Goal: Task Accomplishment & Management: Use online tool/utility

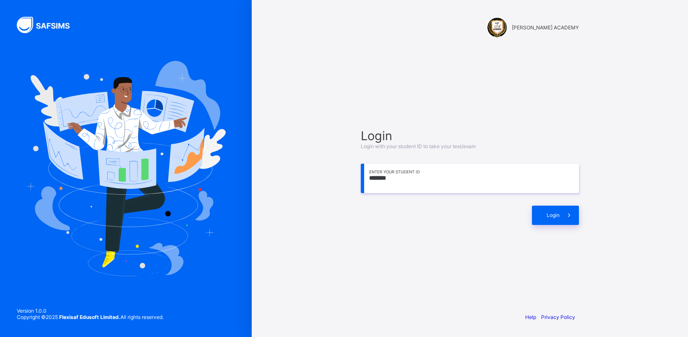
click at [403, 187] on input "*******" at bounding box center [470, 178] width 218 height 29
type input "*********"
click at [547, 209] on div "Login" at bounding box center [555, 215] width 47 height 19
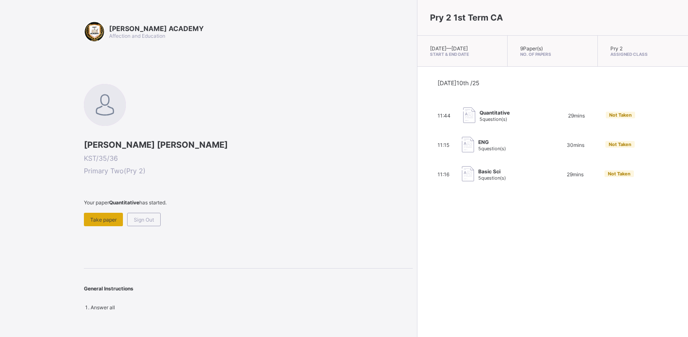
click at [93, 213] on div "Take paper" at bounding box center [103, 219] width 39 height 13
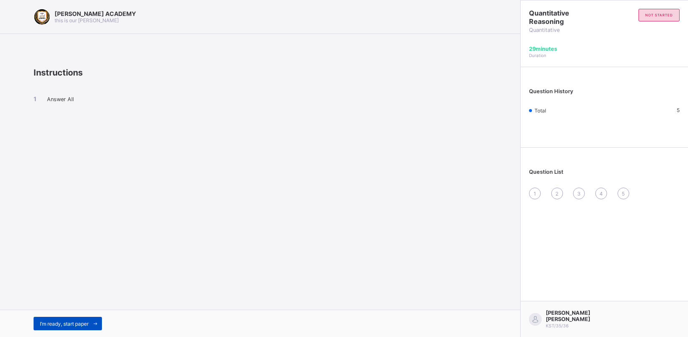
click at [66, 318] on div "I’m ready, start paper" at bounding box center [68, 323] width 68 height 13
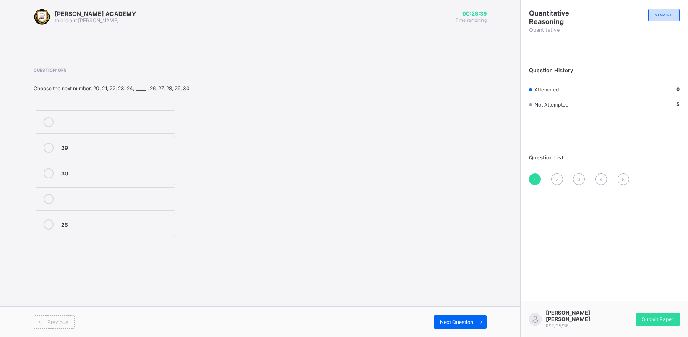
click at [74, 219] on label "25" at bounding box center [105, 224] width 139 height 23
click at [475, 317] on span at bounding box center [479, 321] width 13 height 13
click at [147, 190] on label "104" at bounding box center [105, 198] width 139 height 23
click at [456, 316] on div "Next Question" at bounding box center [460, 321] width 53 height 13
click at [148, 112] on label "20" at bounding box center [105, 121] width 139 height 23
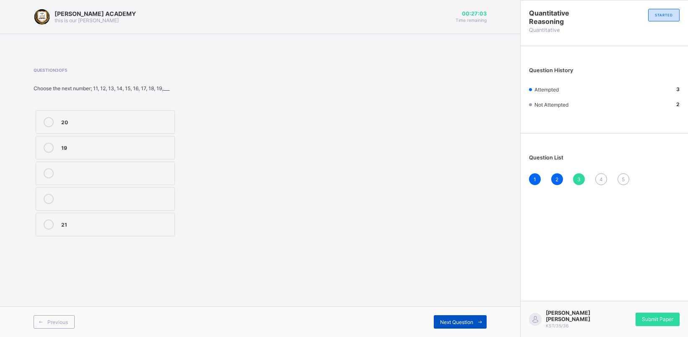
click at [453, 328] on div "Next Question" at bounding box center [460, 321] width 53 height 13
click at [148, 113] on label "209" at bounding box center [105, 121] width 139 height 23
click at [473, 317] on span at bounding box center [479, 321] width 13 height 13
click at [129, 221] on div "70" at bounding box center [115, 223] width 109 height 8
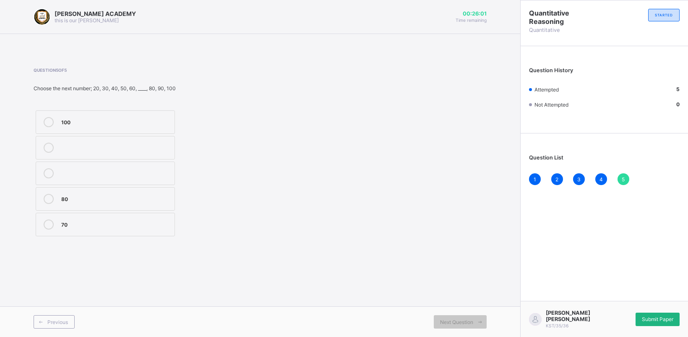
click at [646, 322] on div "Submit Paper" at bounding box center [657, 319] width 44 height 13
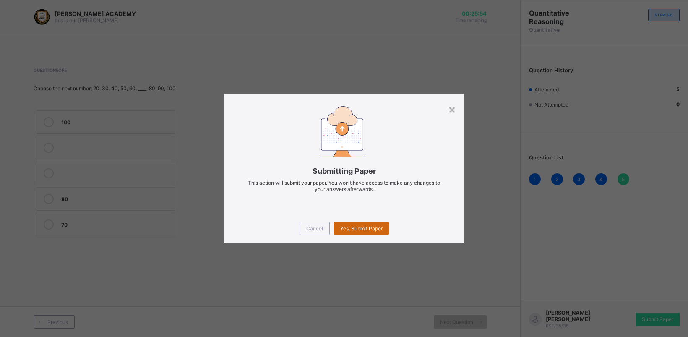
click at [368, 222] on div "Yes, Submit Paper" at bounding box center [361, 227] width 55 height 13
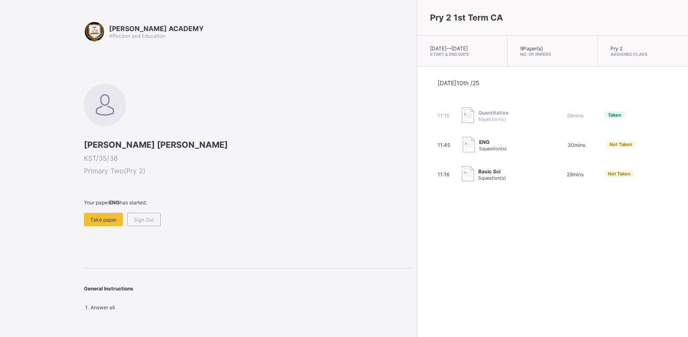
click at [99, 229] on div "[PERSON_NAME] ACADEMY Affection and Education [PERSON_NAME] [PERSON_NAME] KST/3…" at bounding box center [248, 165] width 329 height 289
click at [104, 213] on div "Take paper" at bounding box center [103, 219] width 39 height 13
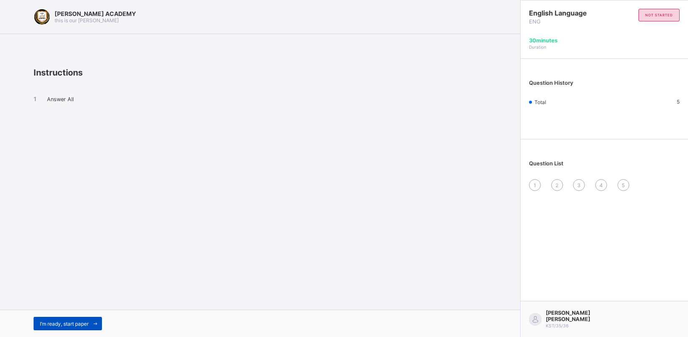
click at [44, 317] on div "I’m ready, start paper" at bounding box center [68, 323] width 68 height 13
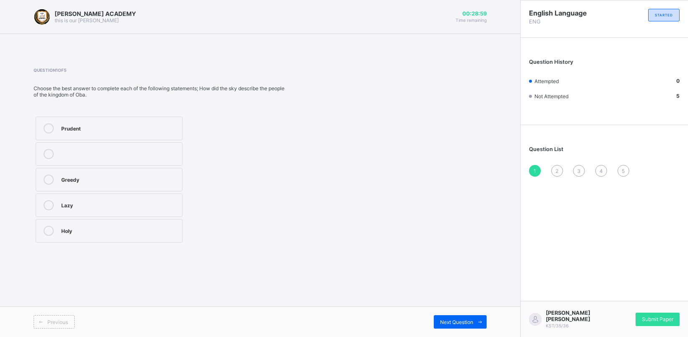
click at [154, 169] on label "Greedy" at bounding box center [109, 179] width 147 height 23
click at [142, 213] on label "Lazy" at bounding box center [109, 204] width 147 height 23
click at [471, 319] on span "Next Question" at bounding box center [456, 322] width 33 height 6
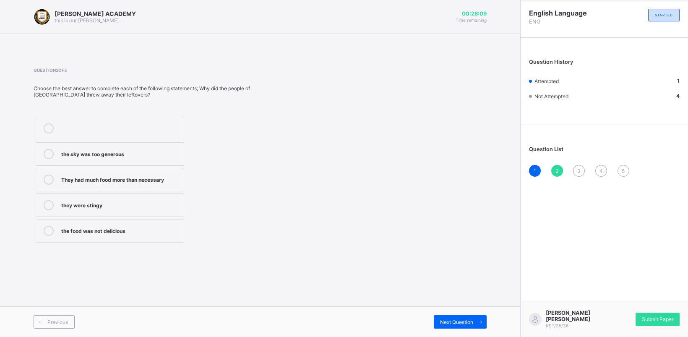
click at [168, 169] on label "They had much food more than necessary" at bounding box center [110, 179] width 148 height 23
click at [452, 325] on div "Next Question" at bounding box center [460, 321] width 53 height 13
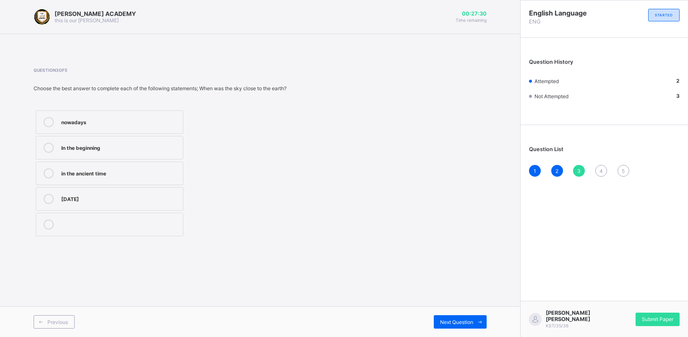
click at [110, 171] on label "in the ancient time" at bounding box center [110, 172] width 148 height 23
click at [462, 321] on span "Next Question" at bounding box center [456, 322] width 33 height 6
click at [149, 227] on div "Sad" at bounding box center [120, 230] width 118 height 8
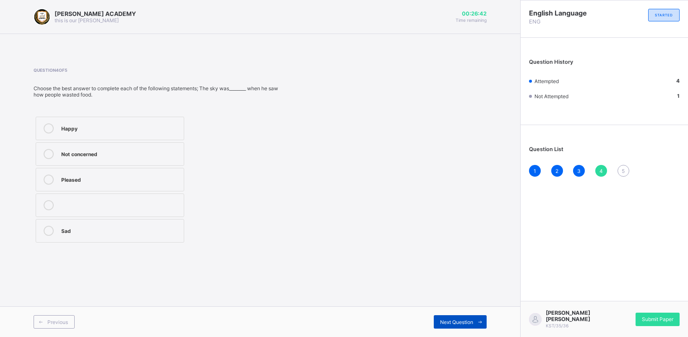
click at [466, 320] on span "Next Question" at bounding box center [456, 322] width 33 height 6
click at [122, 122] on label "Food" at bounding box center [109, 128] width 146 height 23
click at [686, 201] on div "English Language ENG STARTED Question History Attempted 5 Not Attempted 0 Quest…" at bounding box center [604, 168] width 168 height 337
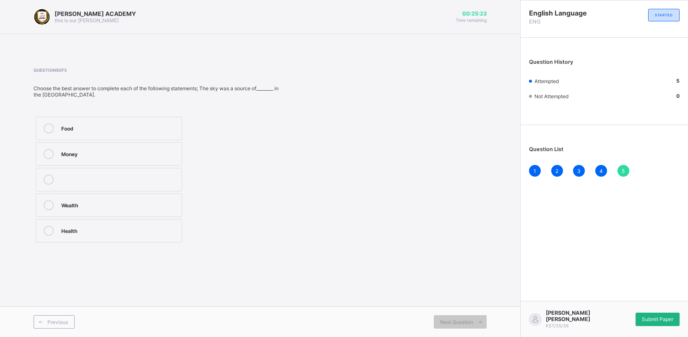
click at [657, 317] on span "Submit Paper" at bounding box center [657, 319] width 31 height 6
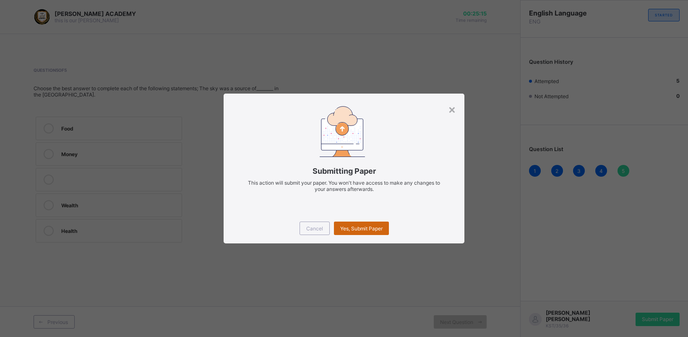
click at [368, 223] on div "Yes, Submit Paper" at bounding box center [361, 227] width 55 height 13
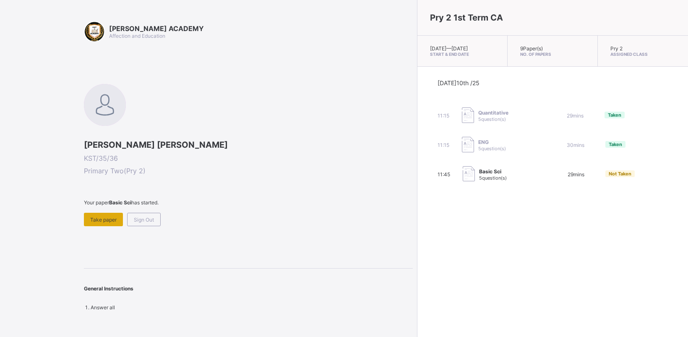
click at [108, 219] on span "Take paper" at bounding box center [103, 219] width 26 height 6
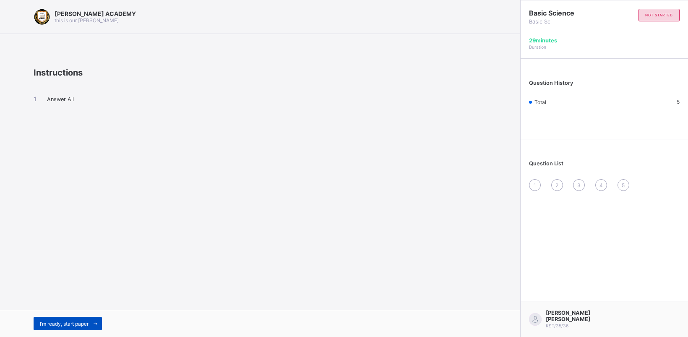
click at [42, 323] on span "I’m ready, start paper" at bounding box center [64, 323] width 49 height 6
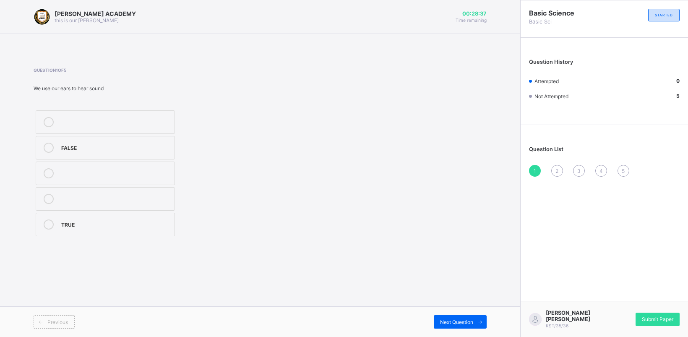
click at [65, 214] on label "TRUE" at bounding box center [105, 224] width 139 height 23
click at [461, 315] on div "Next Question" at bounding box center [460, 321] width 53 height 13
click at [140, 141] on label "Chalkboard" at bounding box center [105, 147] width 139 height 23
click at [458, 317] on div "Next Question" at bounding box center [460, 321] width 53 height 13
click at [111, 114] on label "See" at bounding box center [105, 121] width 139 height 23
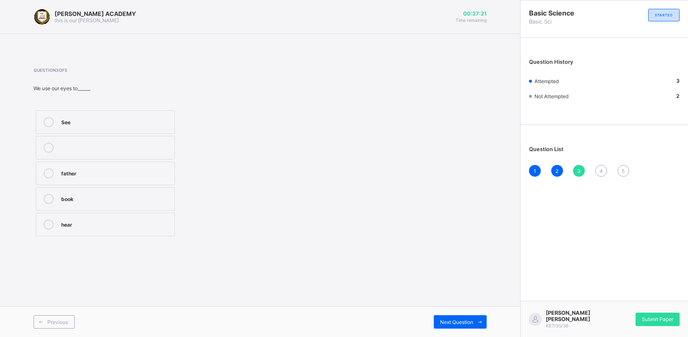
click at [464, 313] on div "Previous Next Question" at bounding box center [260, 321] width 520 height 31
click at [453, 324] on span "Next Question" at bounding box center [456, 322] width 33 height 6
click at [157, 141] on label "5" at bounding box center [105, 147] width 139 height 23
click at [472, 315] on div "Previous Next Question" at bounding box center [260, 321] width 520 height 31
click at [469, 321] on span "Next Question" at bounding box center [456, 322] width 33 height 6
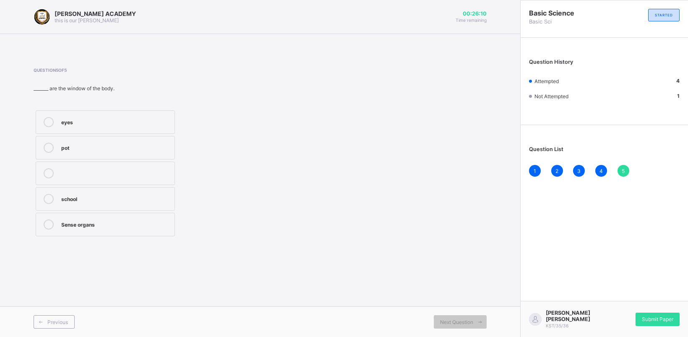
click at [126, 189] on label "school" at bounding box center [105, 198] width 139 height 23
click at [89, 215] on label "Sense organs" at bounding box center [105, 224] width 139 height 23
click at [663, 315] on div "Submit Paper" at bounding box center [657, 319] width 44 height 13
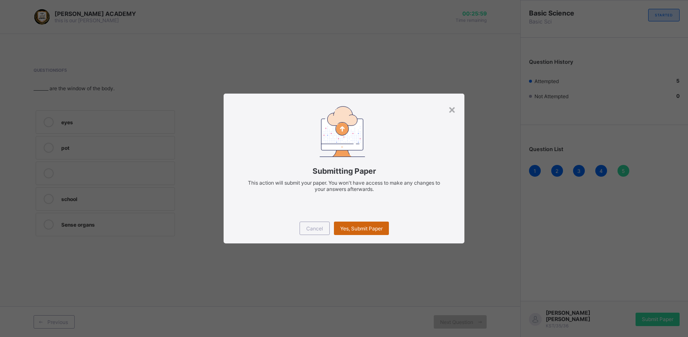
click at [380, 229] on span "Yes, Submit Paper" at bounding box center [361, 228] width 42 height 6
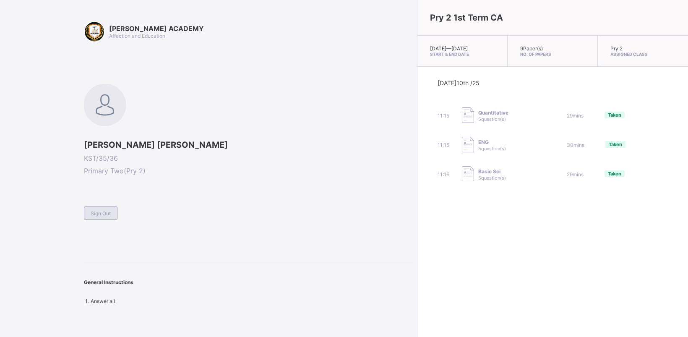
click at [91, 212] on span "Sign Out" at bounding box center [101, 213] width 20 height 6
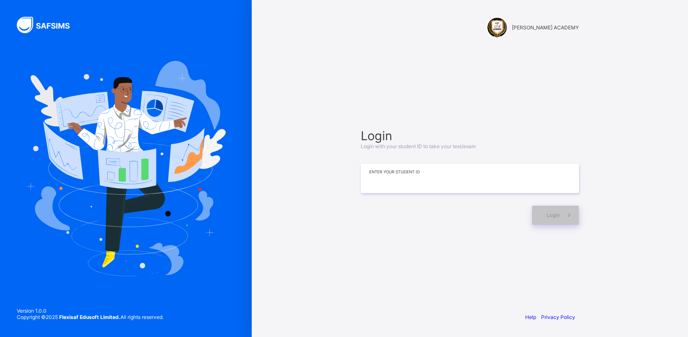
click at [474, 180] on input at bounding box center [470, 178] width 218 height 29
type input "**********"
click at [567, 217] on icon at bounding box center [569, 215] width 9 height 8
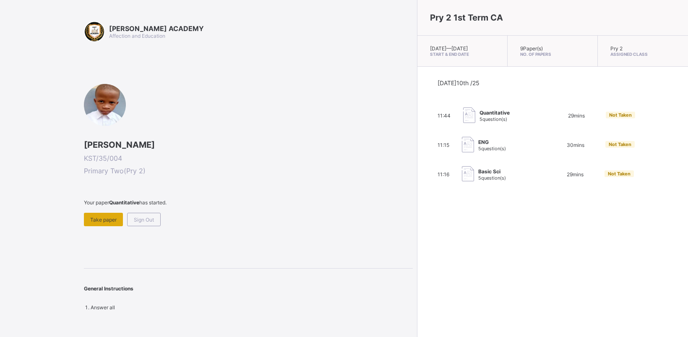
click at [104, 216] on span "Take paper" at bounding box center [103, 219] width 26 height 6
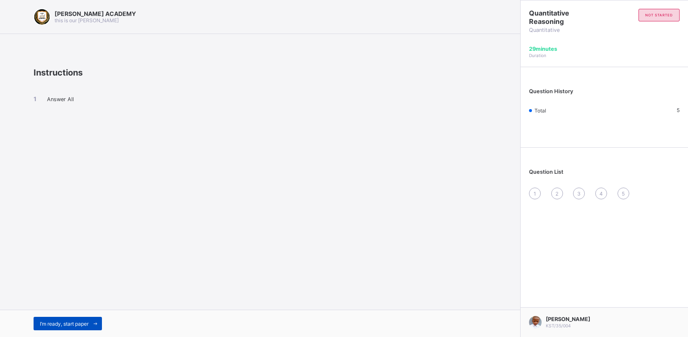
click at [52, 325] on span "I’m ready, start paper" at bounding box center [64, 323] width 49 height 6
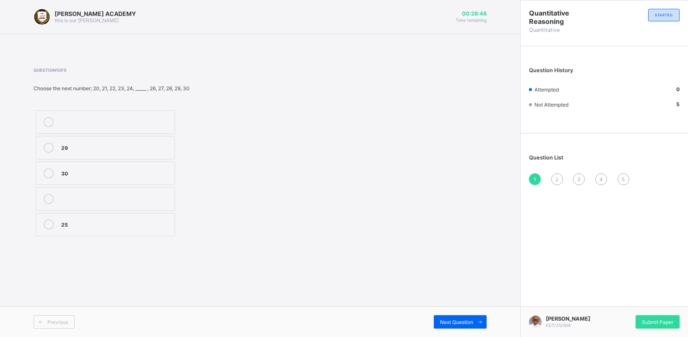
click at [111, 217] on label "25" at bounding box center [105, 224] width 139 height 23
click at [461, 319] on span "Next Question" at bounding box center [456, 322] width 33 height 6
click at [127, 196] on div "104" at bounding box center [115, 198] width 109 height 8
click at [458, 321] on span "Next Question" at bounding box center [456, 322] width 33 height 6
click at [114, 133] on label "20" at bounding box center [105, 121] width 139 height 23
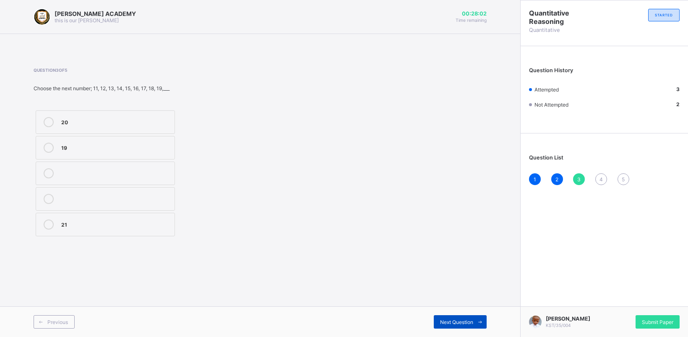
click at [479, 322] on icon at bounding box center [480, 321] width 6 height 5
click at [80, 124] on div "209" at bounding box center [115, 121] width 109 height 8
click at [461, 317] on div "Next Question" at bounding box center [460, 321] width 53 height 13
click at [146, 215] on label "70" at bounding box center [105, 224] width 139 height 23
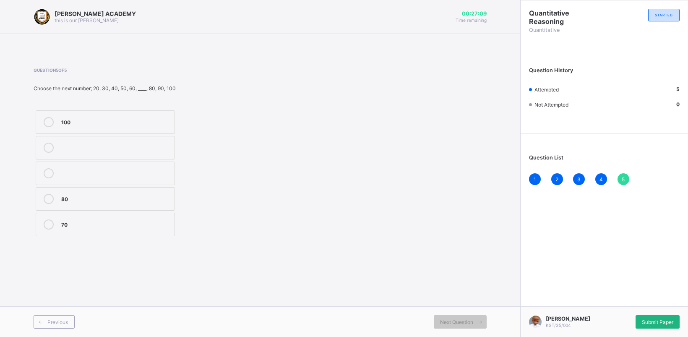
click at [653, 320] on span "Submit Paper" at bounding box center [657, 322] width 31 height 6
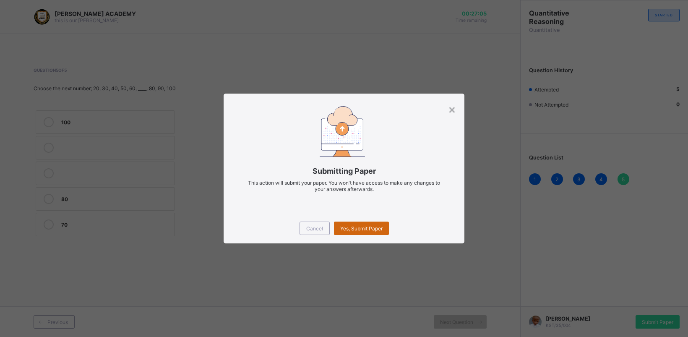
click at [372, 223] on div "Yes, Submit Paper" at bounding box center [361, 227] width 55 height 13
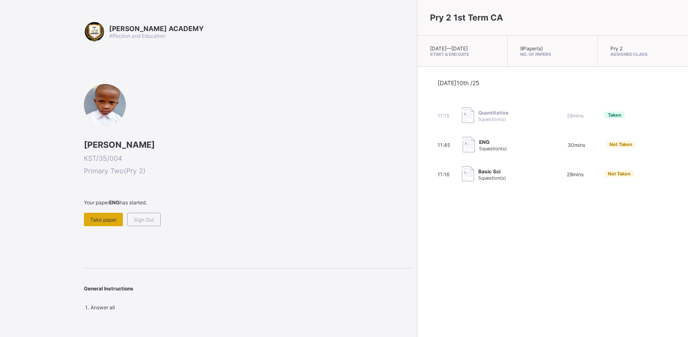
click at [106, 218] on span "Take paper" at bounding box center [103, 219] width 26 height 6
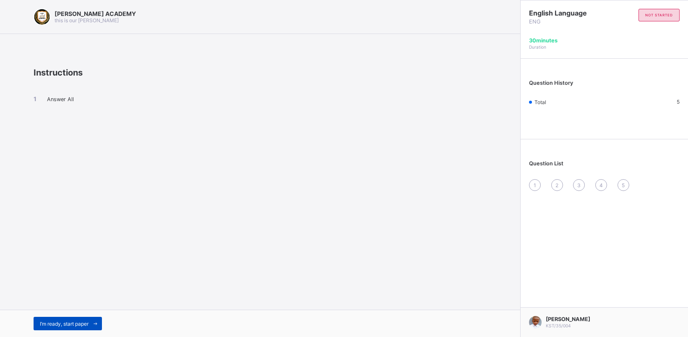
click at [76, 326] on div "I’m ready, start paper" at bounding box center [68, 323] width 68 height 13
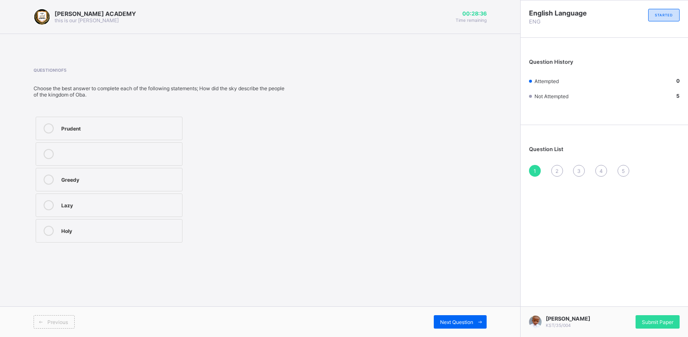
click at [135, 182] on div "Greedy" at bounding box center [119, 179] width 117 height 10
click at [453, 318] on div "Next Question" at bounding box center [460, 321] width 53 height 13
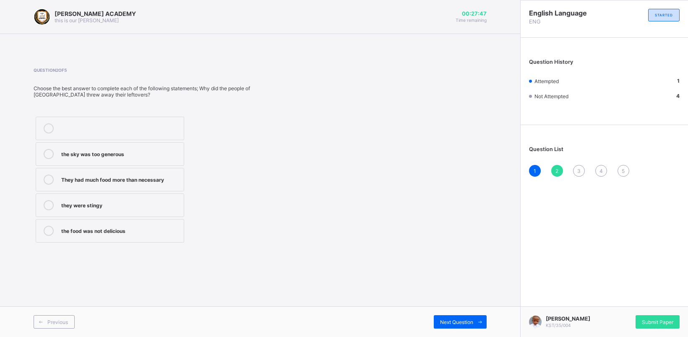
click at [174, 182] on div "They had much food more than necessary" at bounding box center [120, 178] width 118 height 8
click at [473, 319] on span at bounding box center [479, 321] width 13 height 13
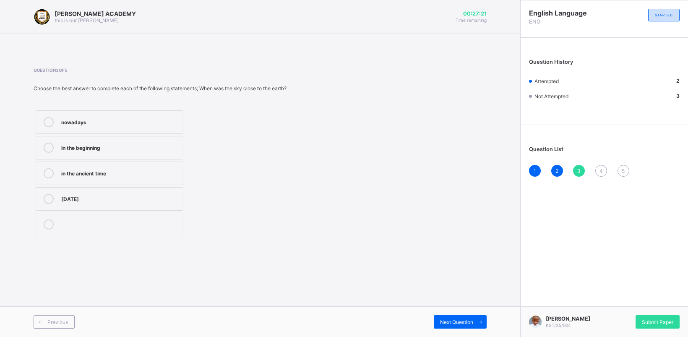
click at [181, 149] on label "In the beginning" at bounding box center [110, 147] width 148 height 23
click at [474, 322] on span at bounding box center [479, 321] width 13 height 13
click at [86, 241] on label "Sad" at bounding box center [110, 230] width 148 height 23
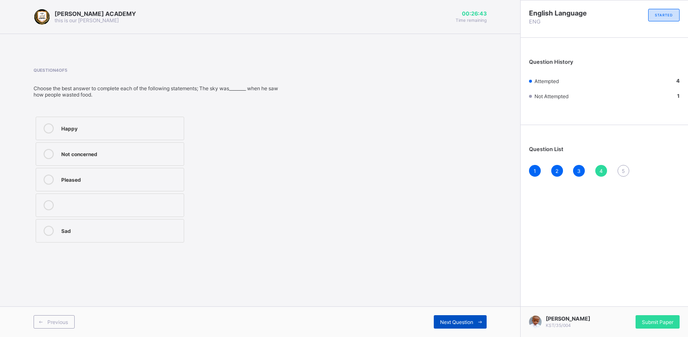
click at [465, 323] on span "Next Question" at bounding box center [456, 322] width 33 height 6
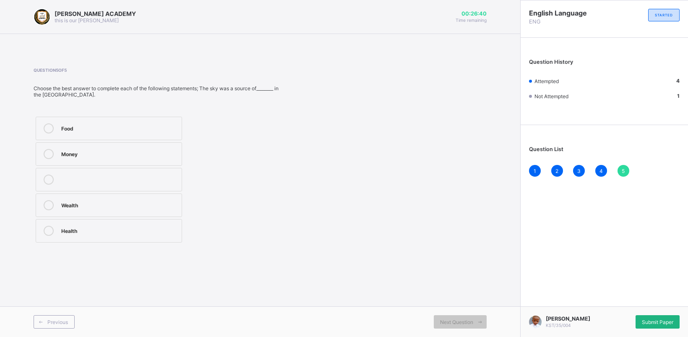
click at [647, 321] on span "Submit Paper" at bounding box center [657, 322] width 31 height 6
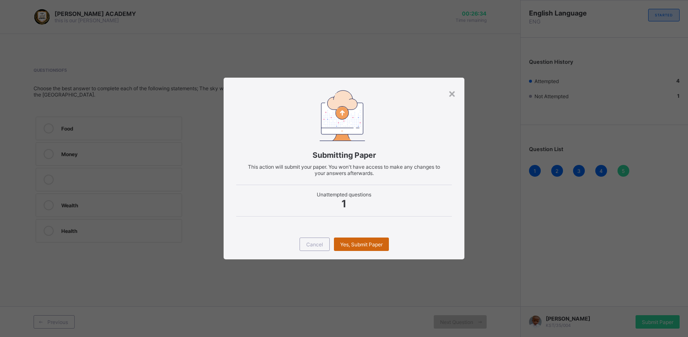
click at [375, 242] on span "Yes, Submit Paper" at bounding box center [361, 244] width 42 height 6
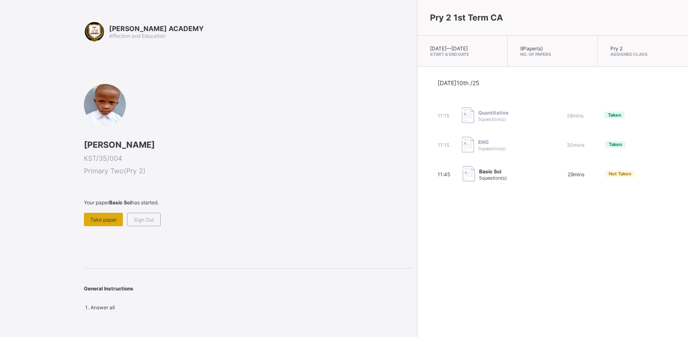
click at [107, 216] on span "Take paper" at bounding box center [103, 219] width 26 height 6
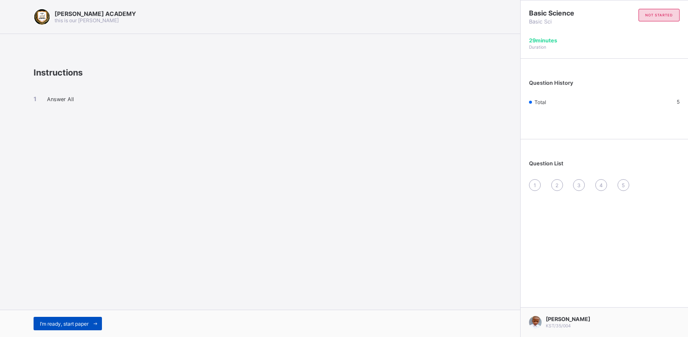
click at [84, 322] on span "I’m ready, start paper" at bounding box center [64, 323] width 49 height 6
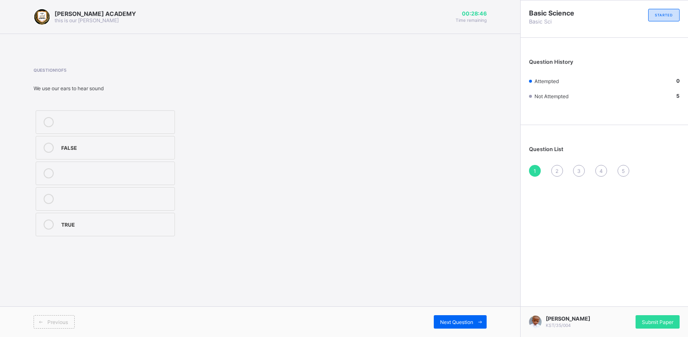
click at [66, 229] on div "TRUE" at bounding box center [115, 224] width 109 height 10
click at [456, 319] on span "Next Question" at bounding box center [456, 322] width 33 height 6
click at [64, 145] on div "Chalkboard" at bounding box center [115, 147] width 109 height 8
click at [446, 318] on div "Next Question" at bounding box center [460, 321] width 53 height 13
click at [80, 221] on div "hear" at bounding box center [115, 223] width 109 height 8
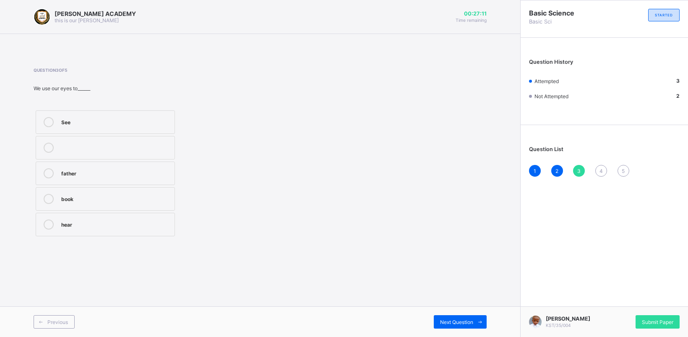
click at [146, 115] on label "See" at bounding box center [105, 121] width 139 height 23
click at [458, 318] on div "Next Question" at bounding box center [460, 321] width 53 height 13
click at [140, 154] on label "5" at bounding box center [105, 147] width 139 height 23
click at [460, 320] on span "Next Question" at bounding box center [456, 322] width 33 height 6
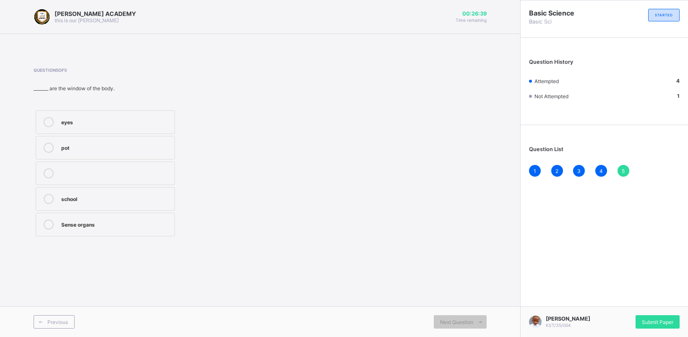
click at [36, 219] on label "Sense organs" at bounding box center [105, 224] width 139 height 23
click at [660, 315] on div "Submit Paper" at bounding box center [657, 321] width 44 height 13
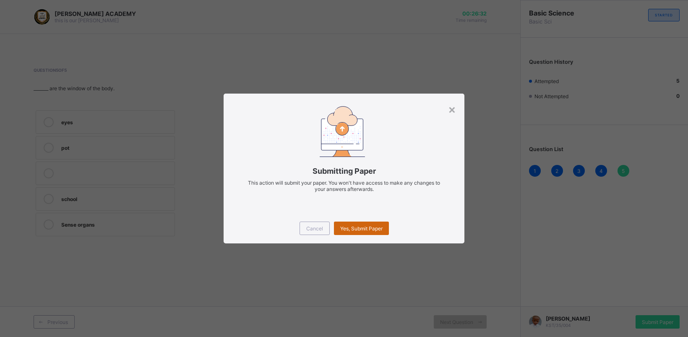
click at [343, 227] on span "Yes, Submit Paper" at bounding box center [361, 228] width 42 height 6
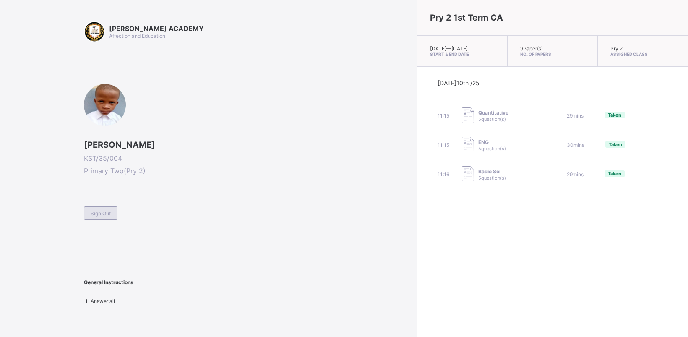
click at [88, 216] on div "Sign Out" at bounding box center [101, 212] width 34 height 13
